Goal: Information Seeking & Learning: Check status

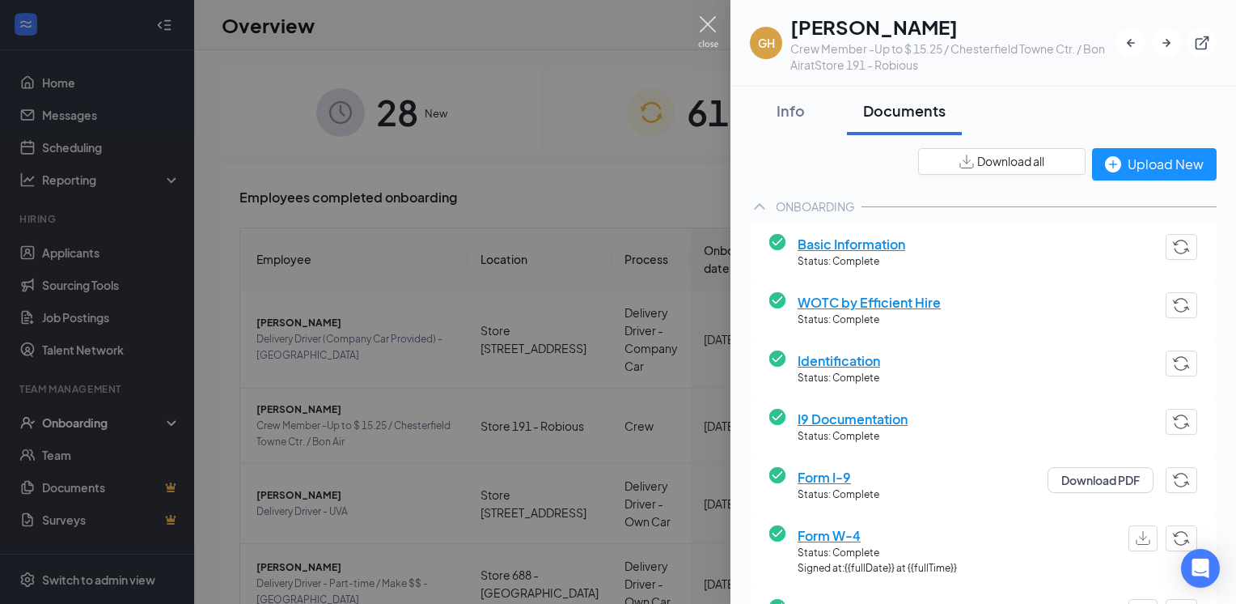
click at [705, 22] on img at bounding box center [708, 32] width 20 height 32
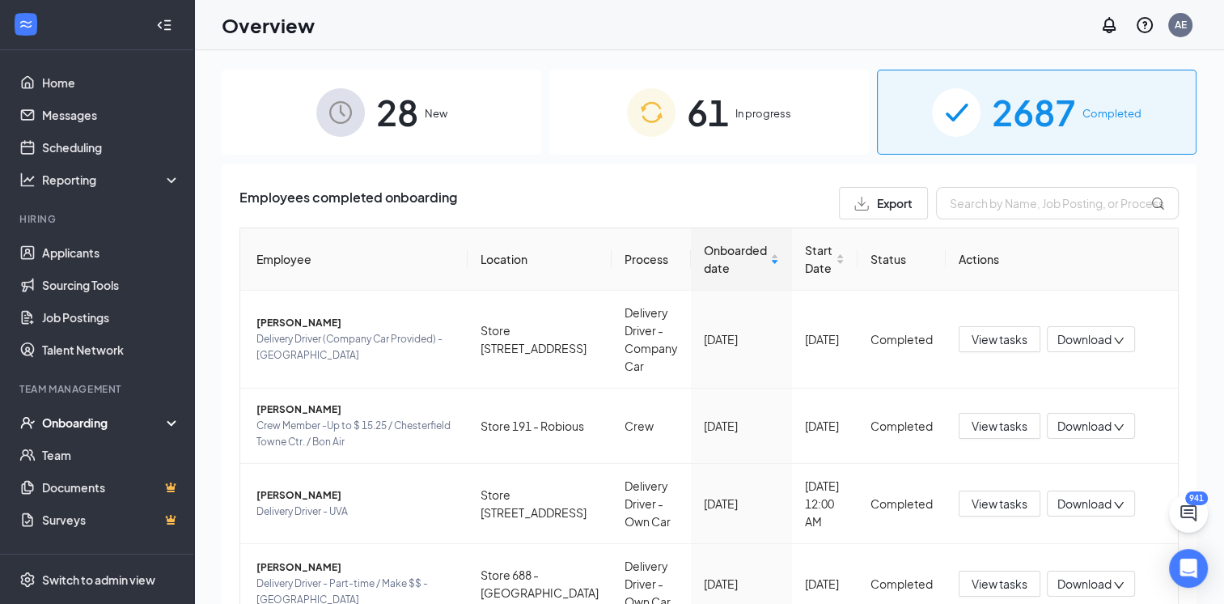
click at [631, 131] on img at bounding box center [651, 112] width 49 height 49
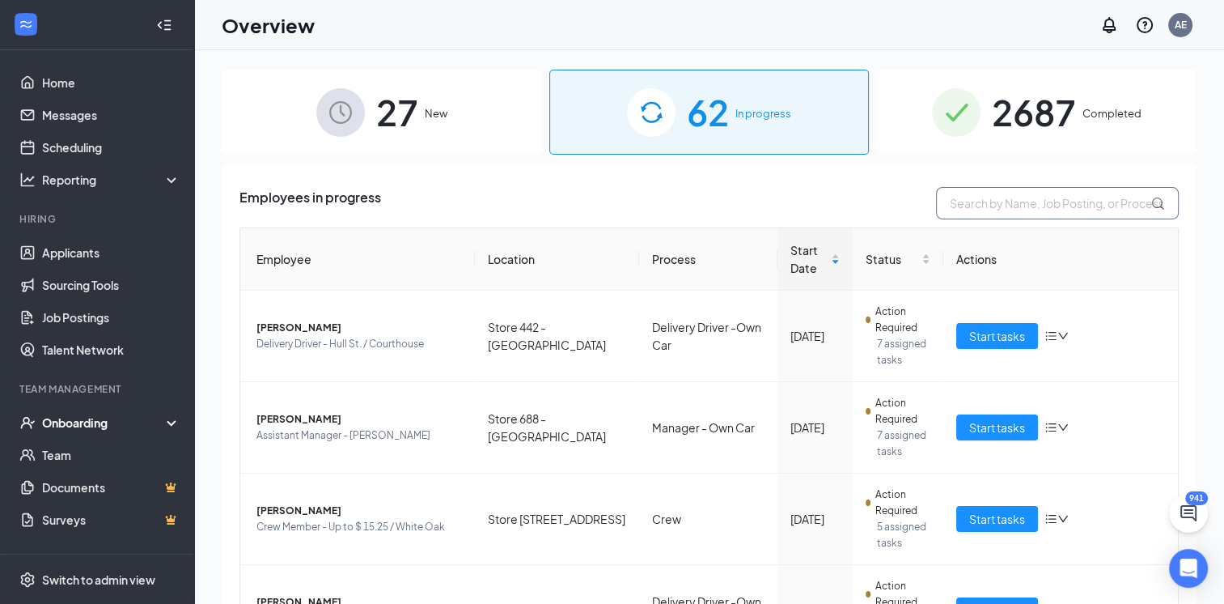
click at [1023, 205] on input "text" at bounding box center [1057, 203] width 243 height 32
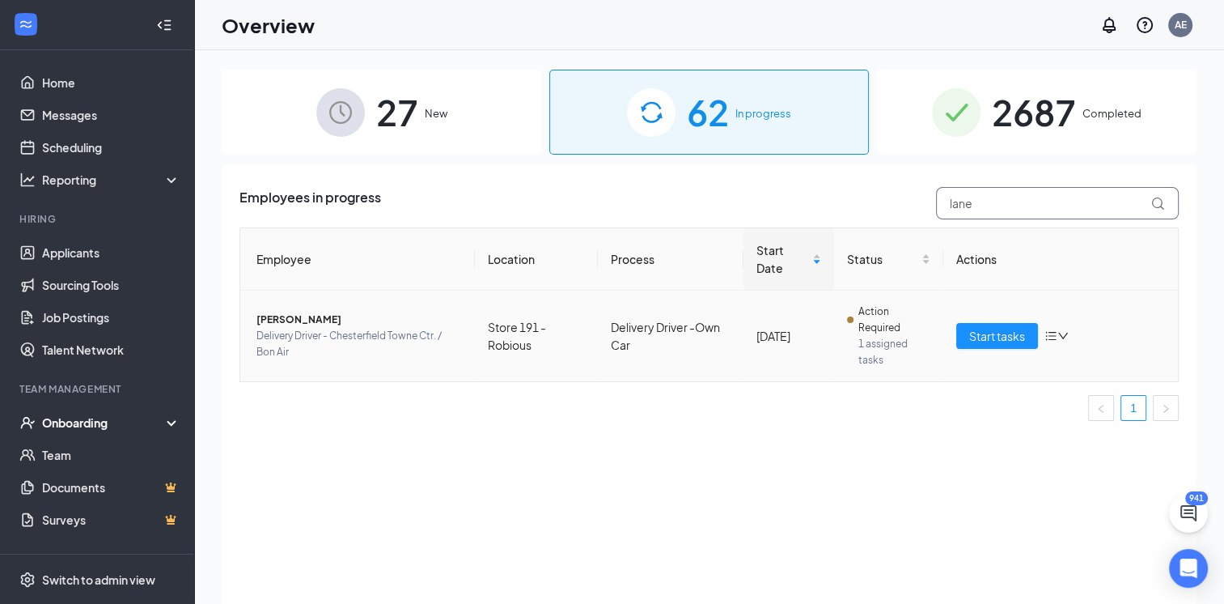
type input "lane"
click at [307, 322] on span "[PERSON_NAME]" at bounding box center [359, 320] width 206 height 16
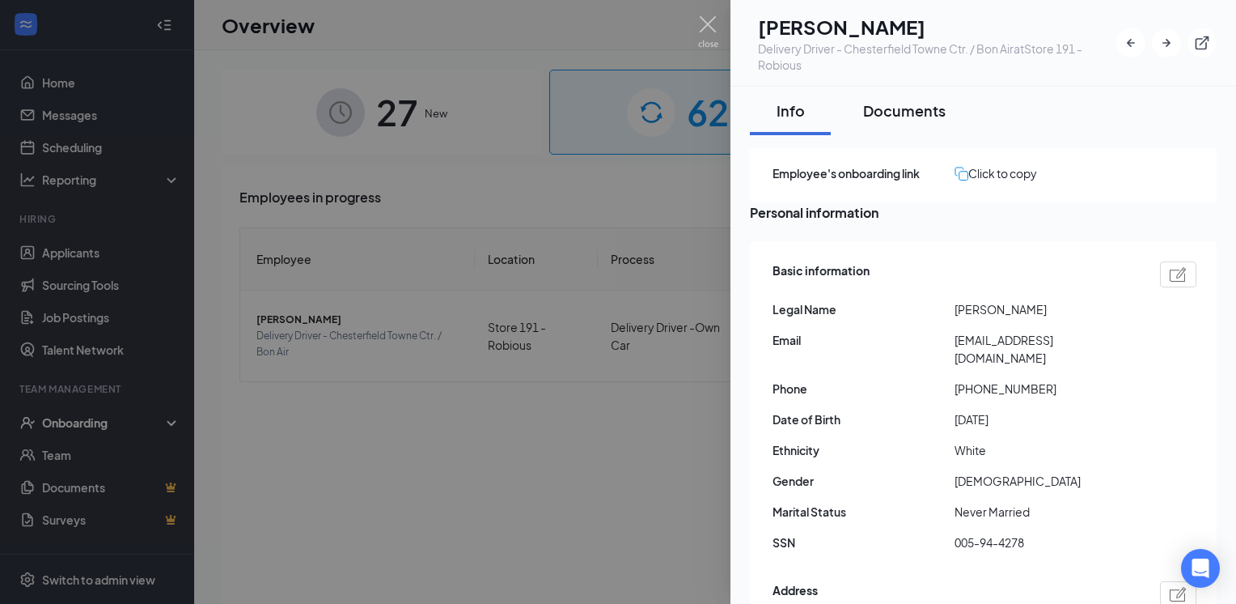
click at [918, 108] on div "Documents" at bounding box center [904, 110] width 83 height 20
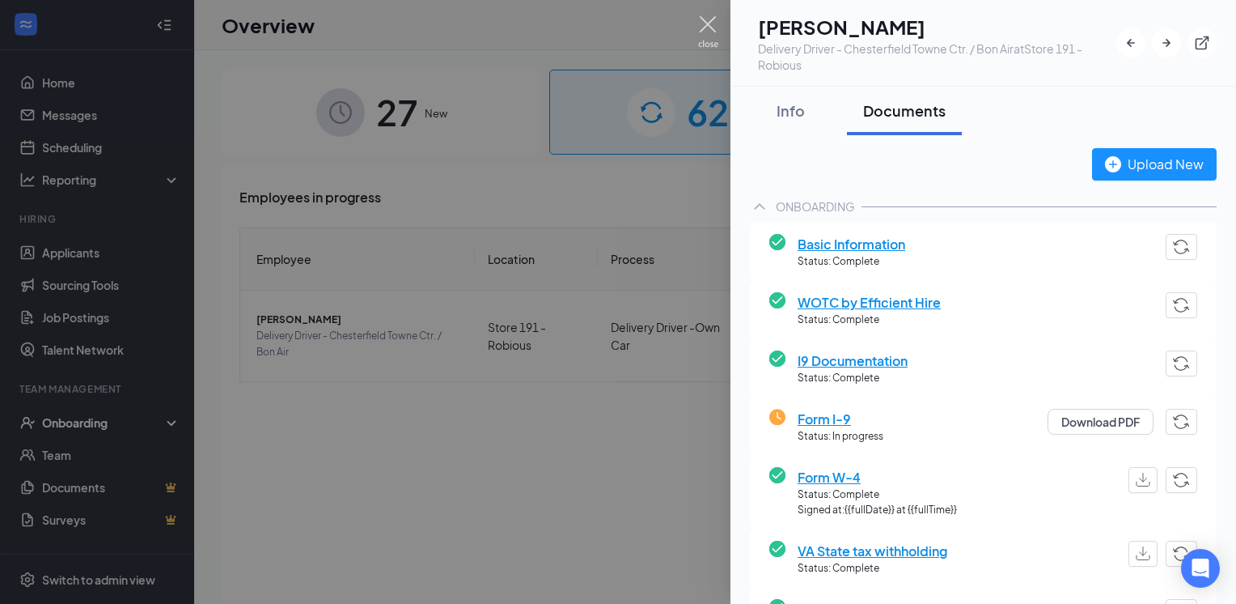
click at [704, 22] on img at bounding box center [708, 32] width 20 height 32
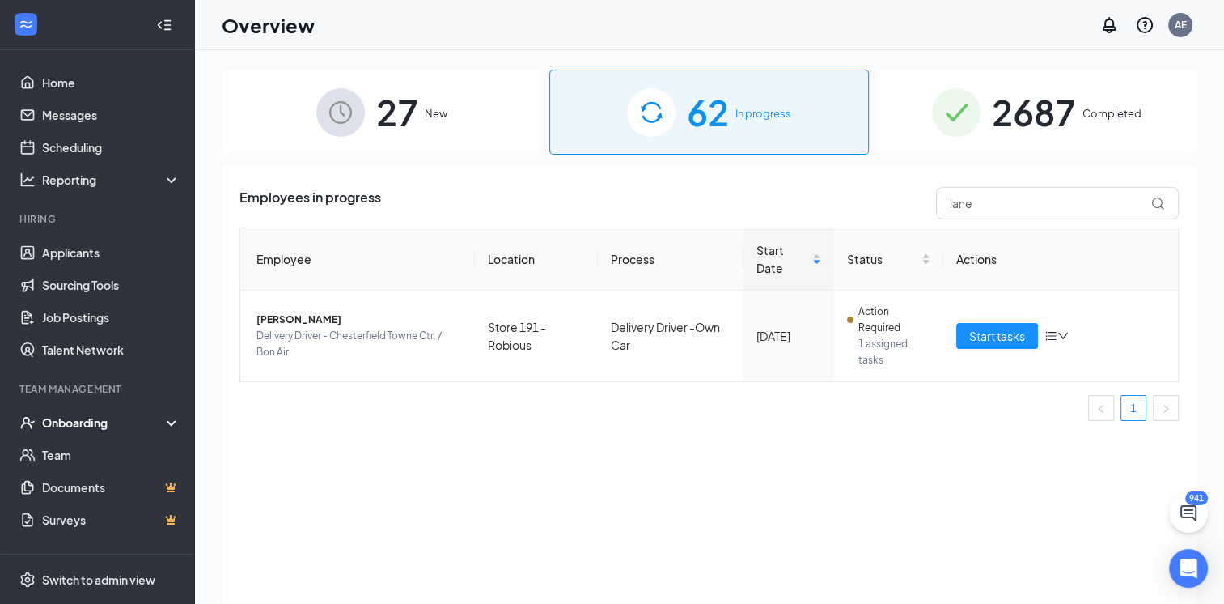
click at [971, 99] on img at bounding box center [956, 112] width 49 height 49
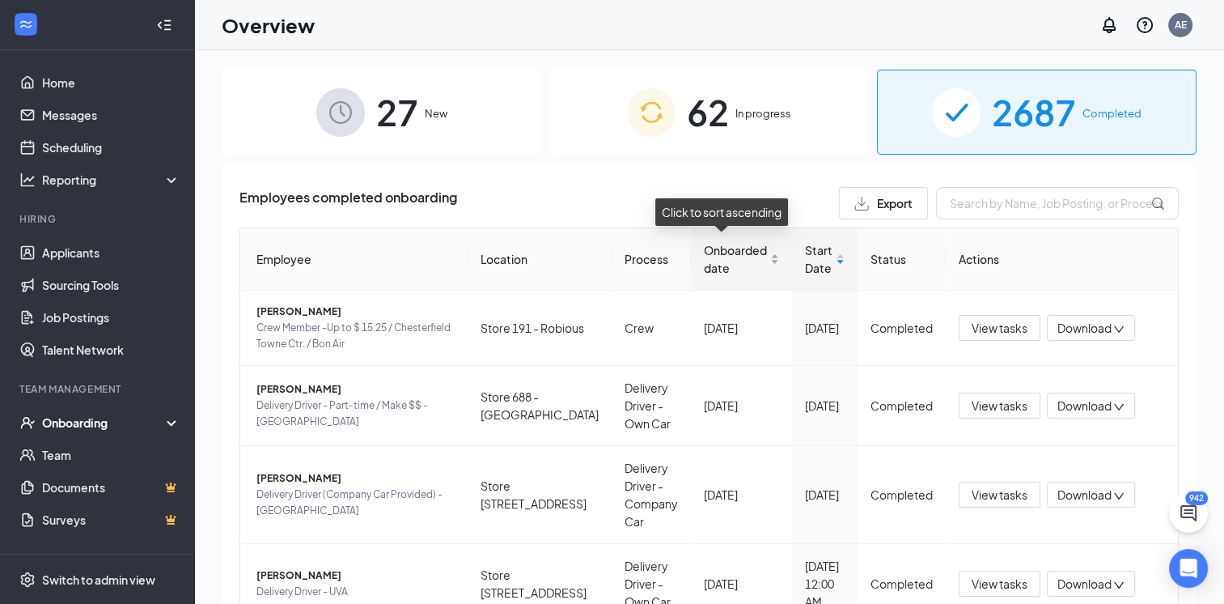
click at [712, 267] on span "Onboarded date" at bounding box center [735, 259] width 63 height 36
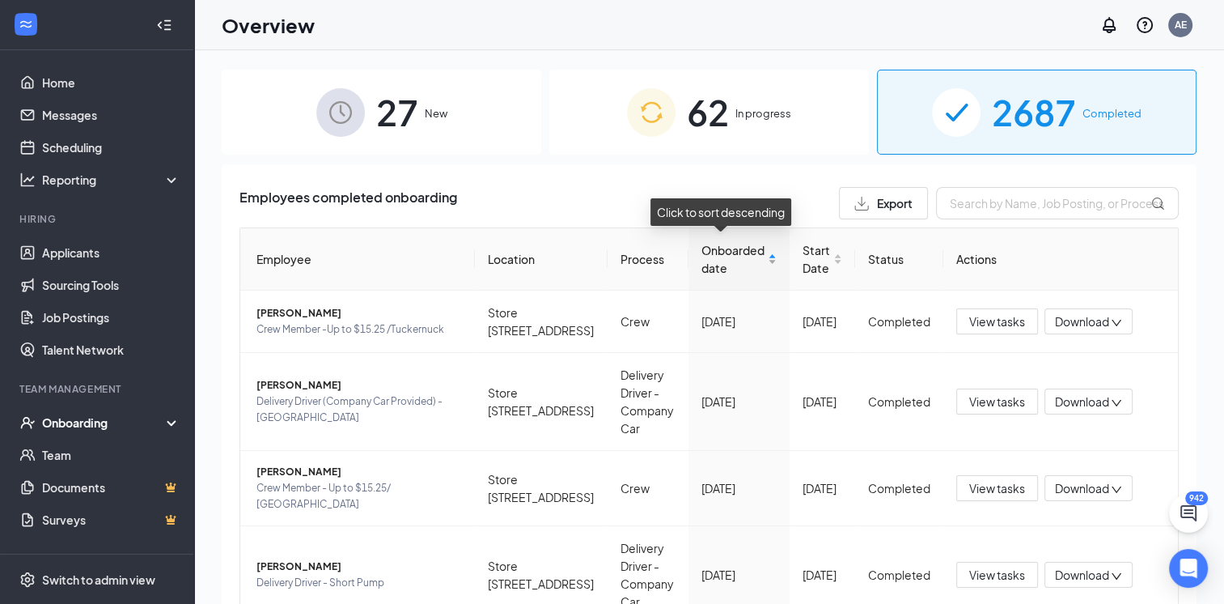
click at [712, 267] on span "Onboarded date" at bounding box center [732, 259] width 63 height 36
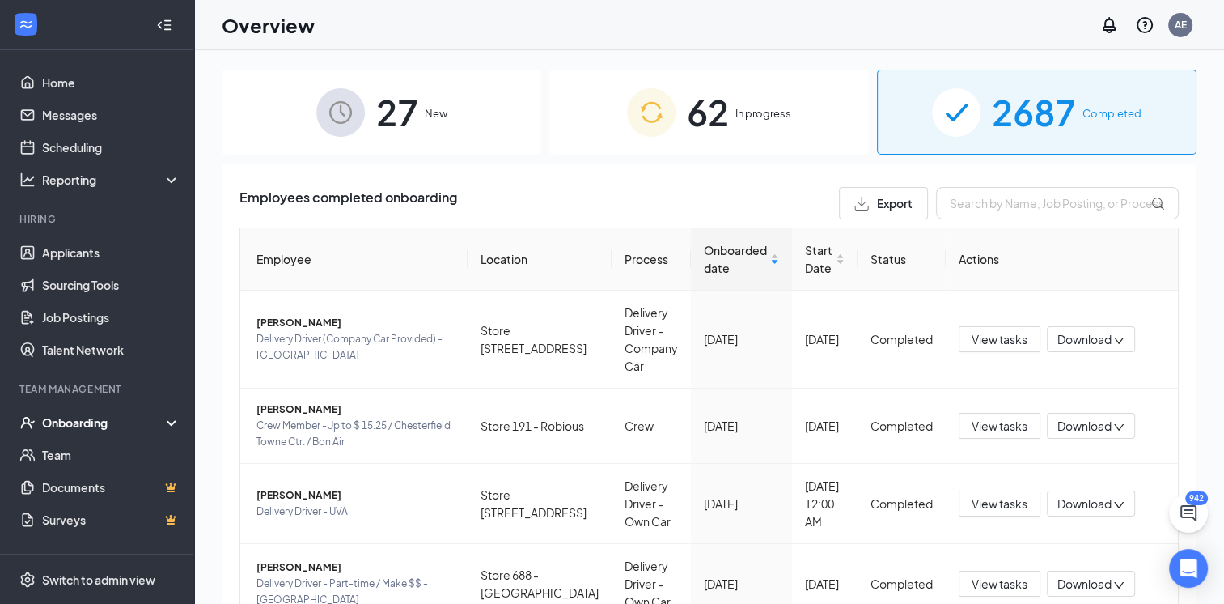
click at [697, 139] on span "62" at bounding box center [708, 112] width 42 height 56
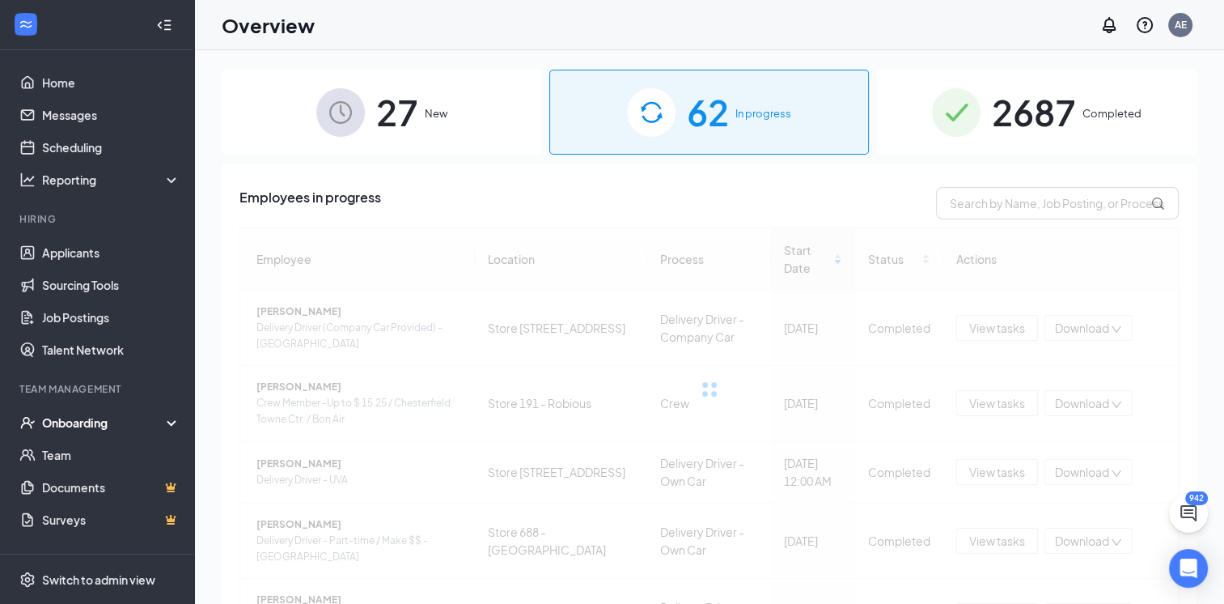
click at [1016, 135] on span "2687" at bounding box center [1034, 112] width 84 height 56
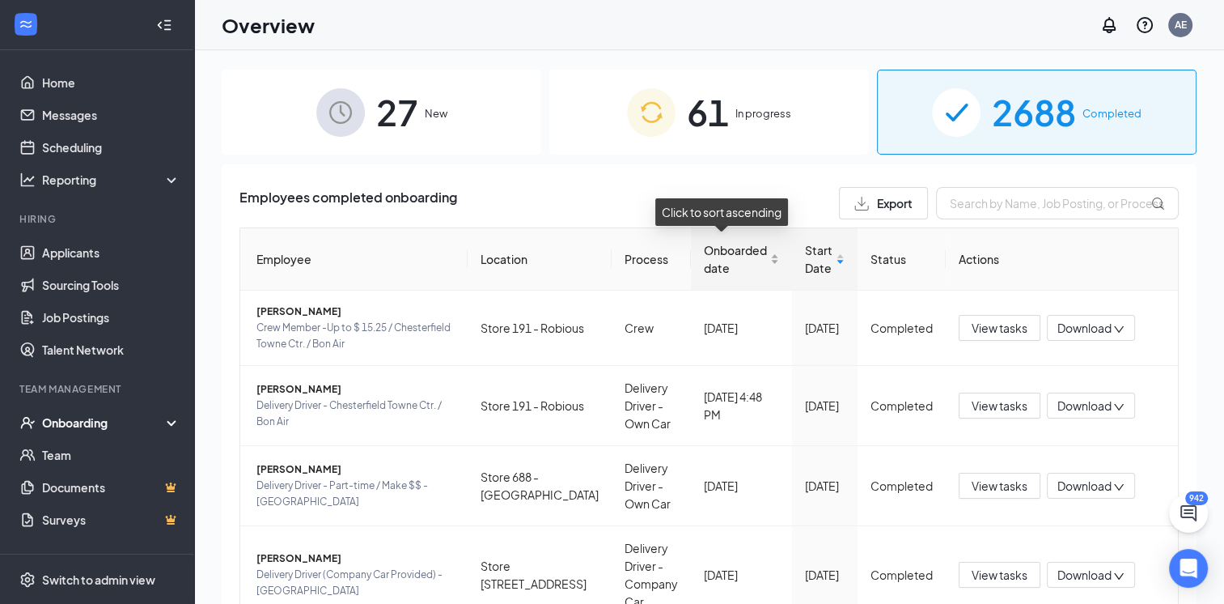
click at [718, 268] on span "Onboarded date" at bounding box center [735, 259] width 63 height 36
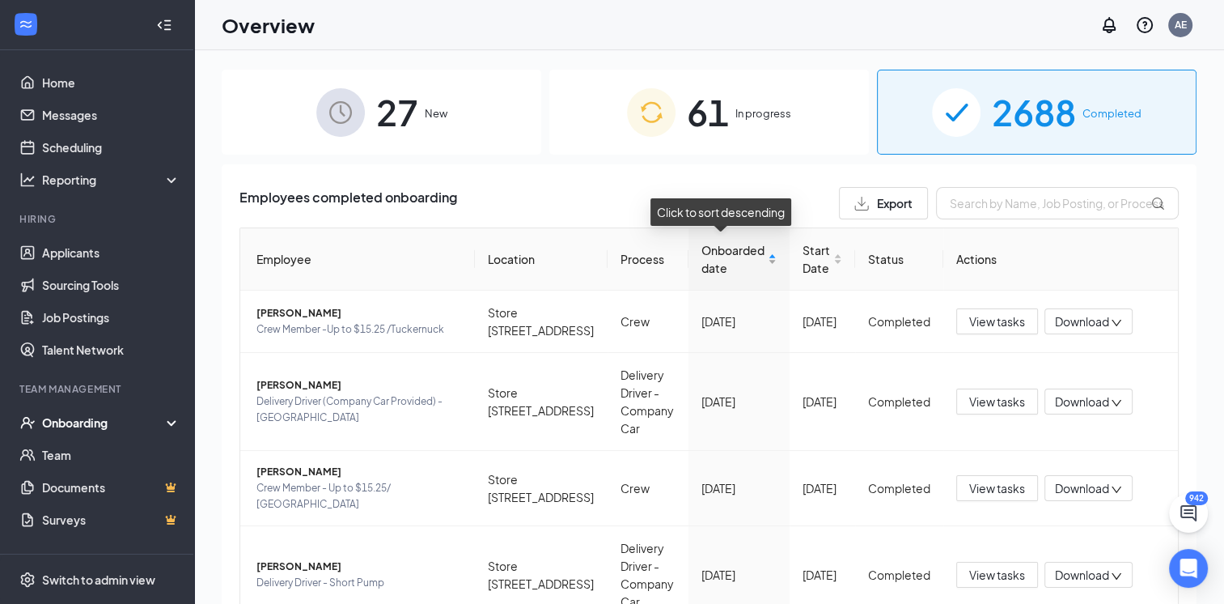
click at [718, 268] on span "Onboarded date" at bounding box center [732, 259] width 63 height 36
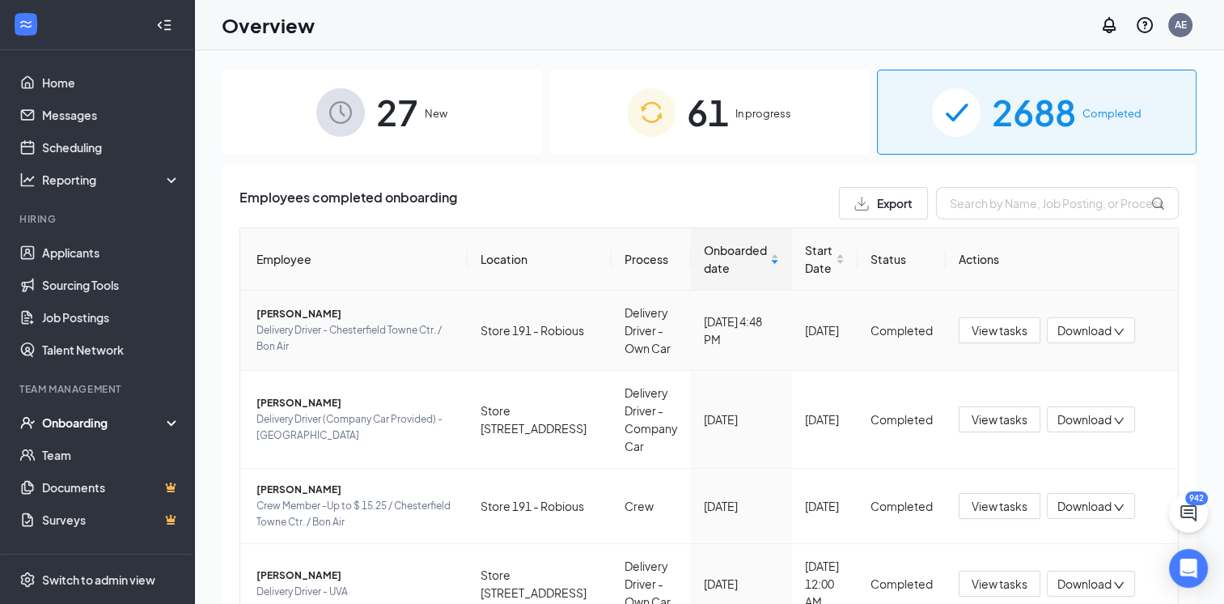
click at [325, 329] on span "Delivery Driver - Chesterfield Towne Ctr. / Bon Air" at bounding box center [355, 338] width 198 height 32
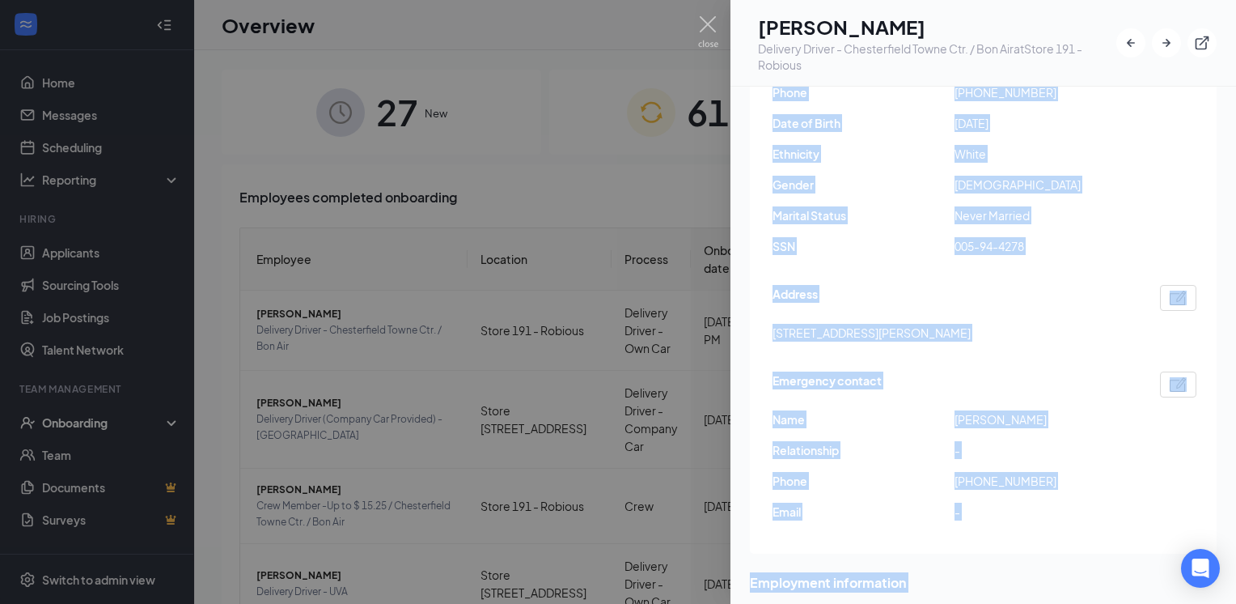
scroll to position [492, 0]
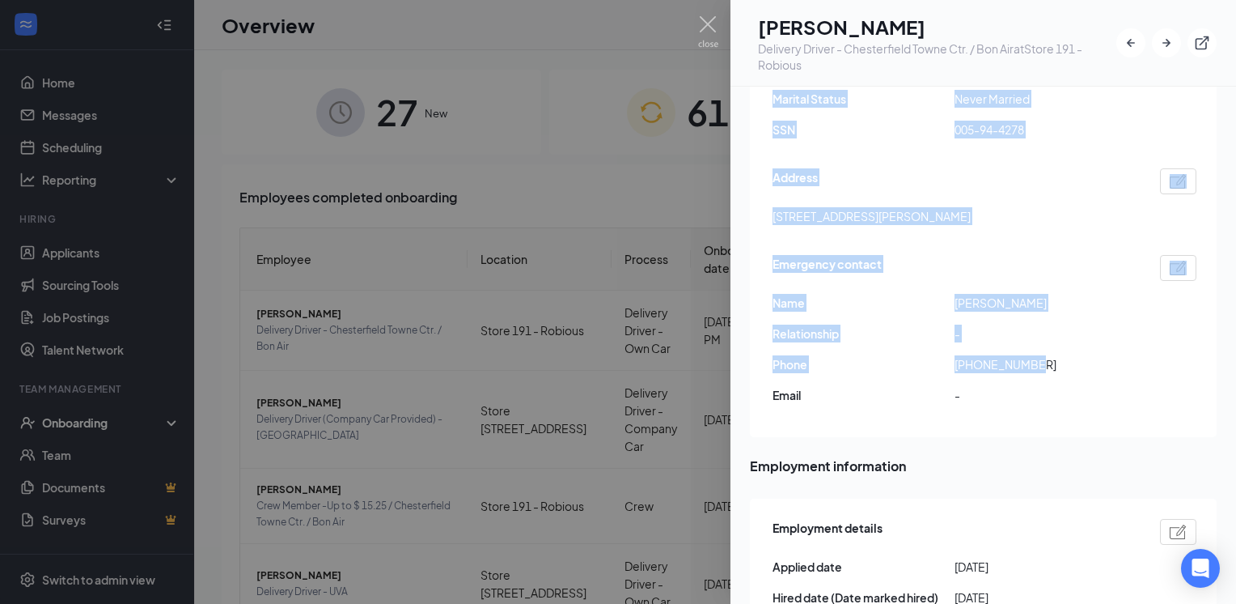
drag, startPoint x: 768, startPoint y: 351, endPoint x: 1105, endPoint y: 330, distance: 338.1
click at [1105, 330] on div "Employment confirmed・Closed E-Verify case E-Verify has confirmed that [PERSON_N…" at bounding box center [983, 82] width 467 height 709
copy div "Basic information Legal Name [PERSON_NAME] Email [EMAIL_ADDRESS][DOMAIN_NAME] P…"
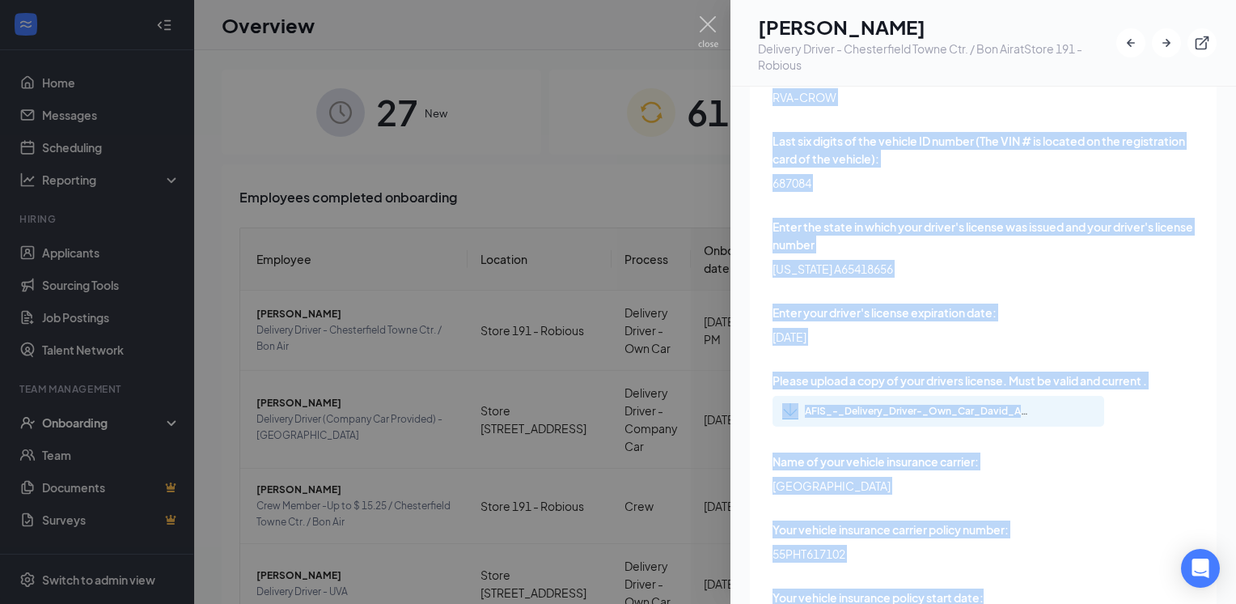
scroll to position [4966, 0]
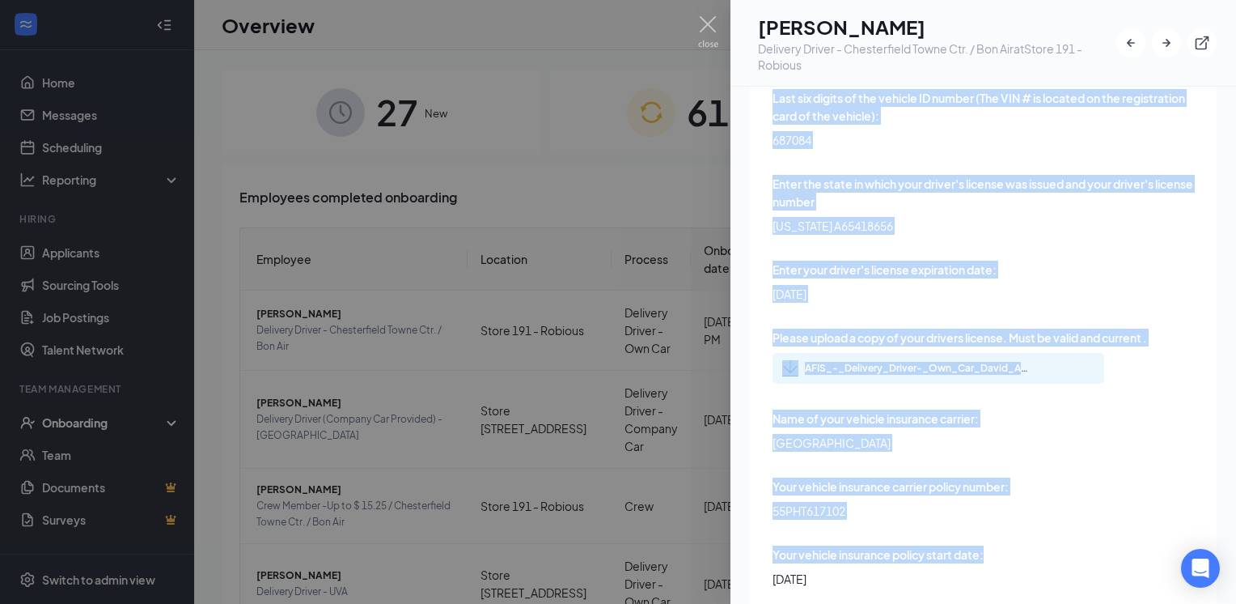
drag, startPoint x: 769, startPoint y: 117, endPoint x: 1057, endPoint y: 282, distance: 331.3
copy div "Vehicle Year: 2007 Vehicle Make: Tucson Vehicle Model: Hyundai State where your…"
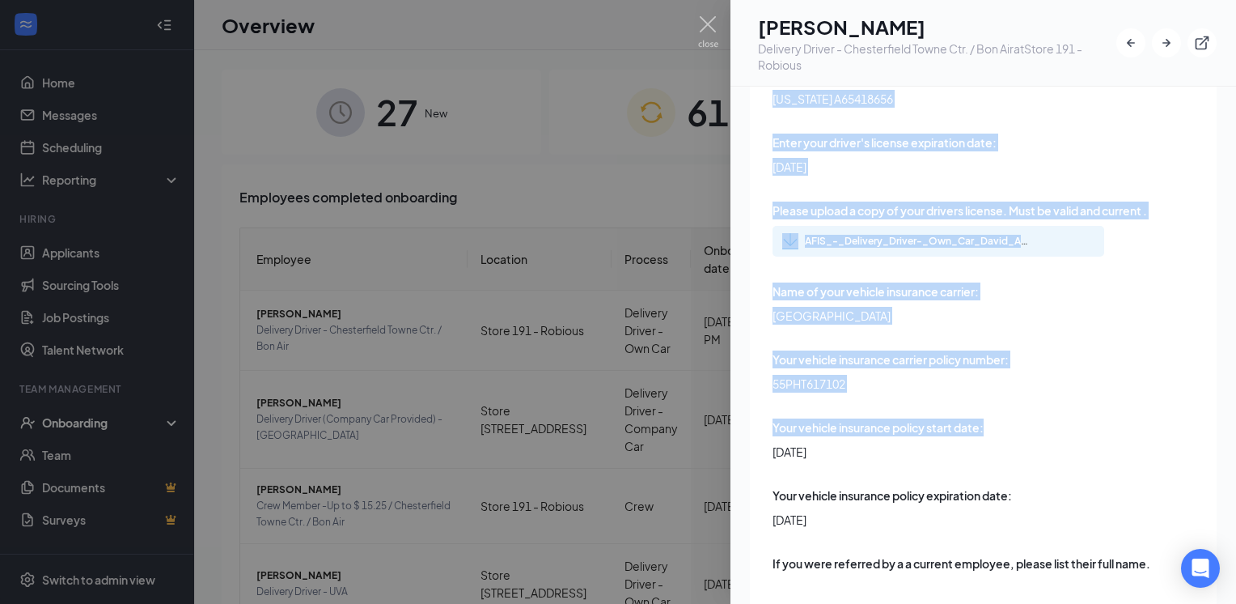
scroll to position [5127, 0]
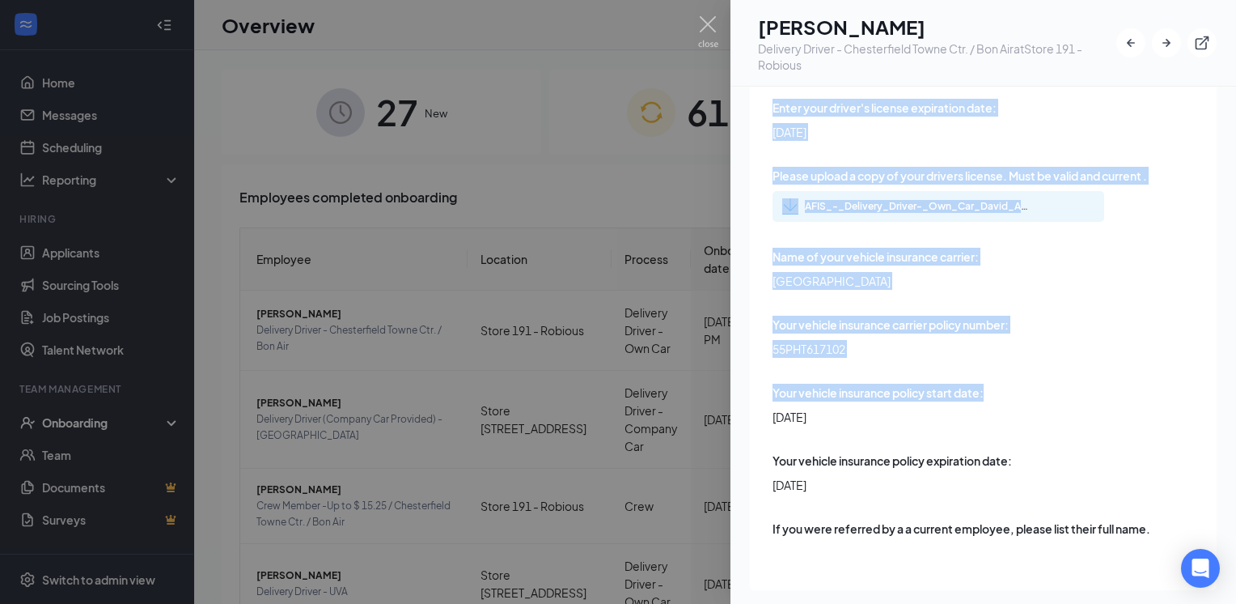
drag, startPoint x: 769, startPoint y: 256, endPoint x: 1062, endPoint y: 487, distance: 372.1
copy div "Name of your vehicle insurance carrier: [GEOGRAPHIC_DATA] Your vehicle insuranc…"
click at [1197, 43] on icon "ExternalLink" at bounding box center [1203, 43] width 14 height 14
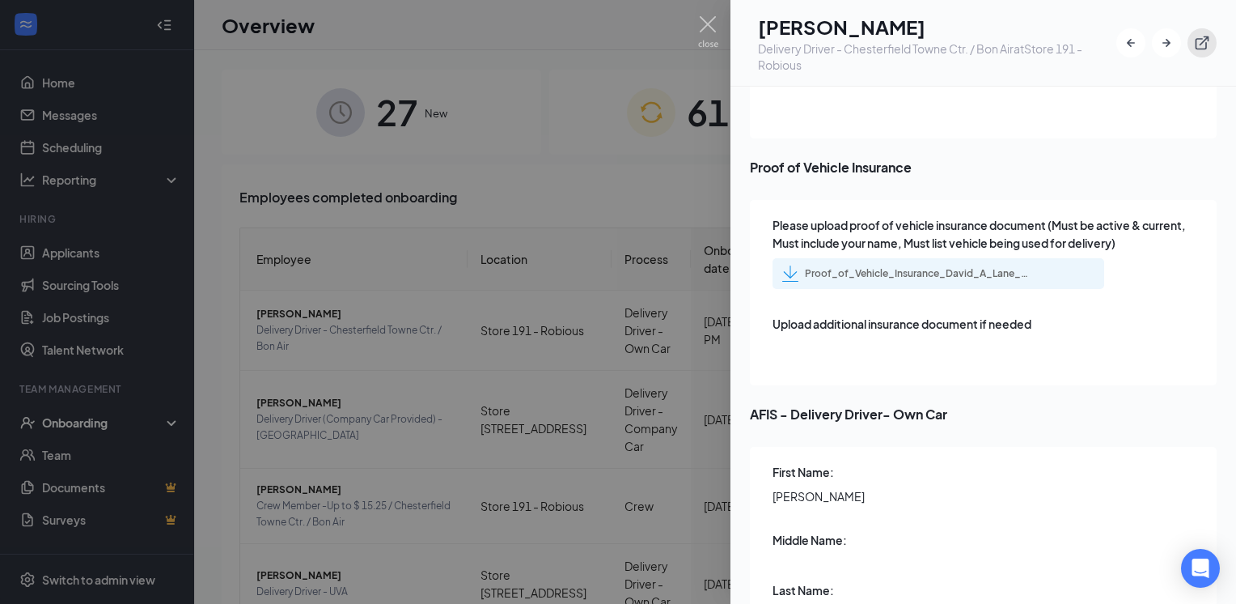
scroll to position [2538, 0]
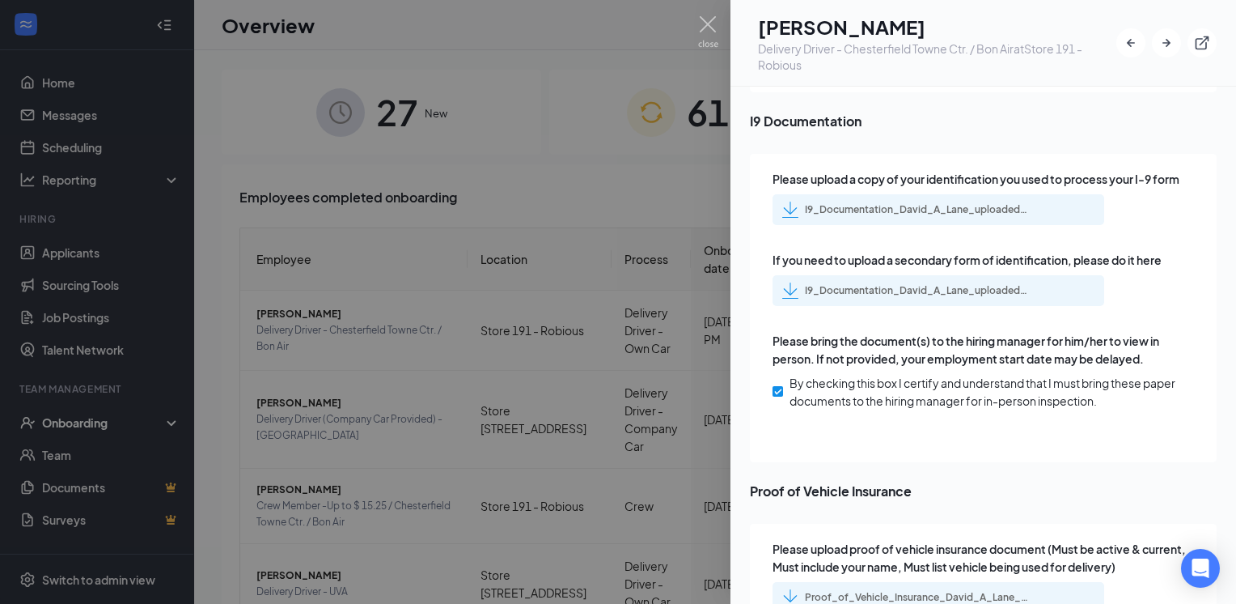
click at [846, 205] on div "I9_Documentation_David_A_Lane_uploadedfile_20250825.pdf.pdf" at bounding box center [918, 209] width 227 height 13
click at [926, 290] on div "I9_Documentation_David_A_Lane_uploadedfile_20250825.pdf.pdf" at bounding box center [918, 290] width 227 height 13
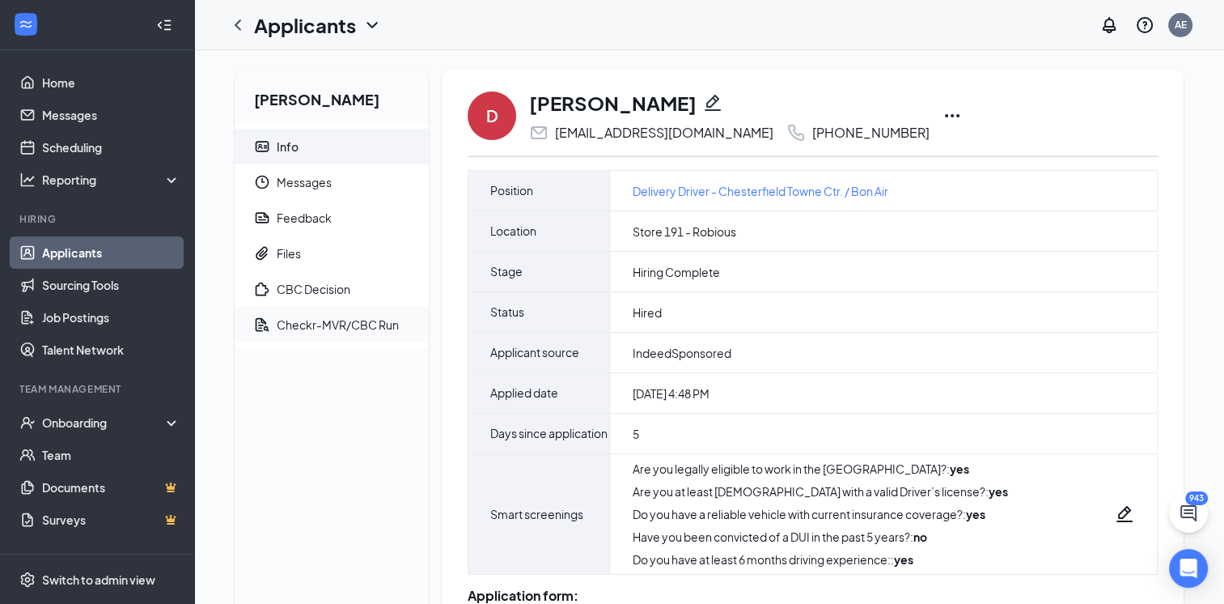
click at [350, 325] on div "Checkr-MVR/CBC Run" at bounding box center [338, 324] width 122 height 16
